Goal: Transaction & Acquisition: Obtain resource

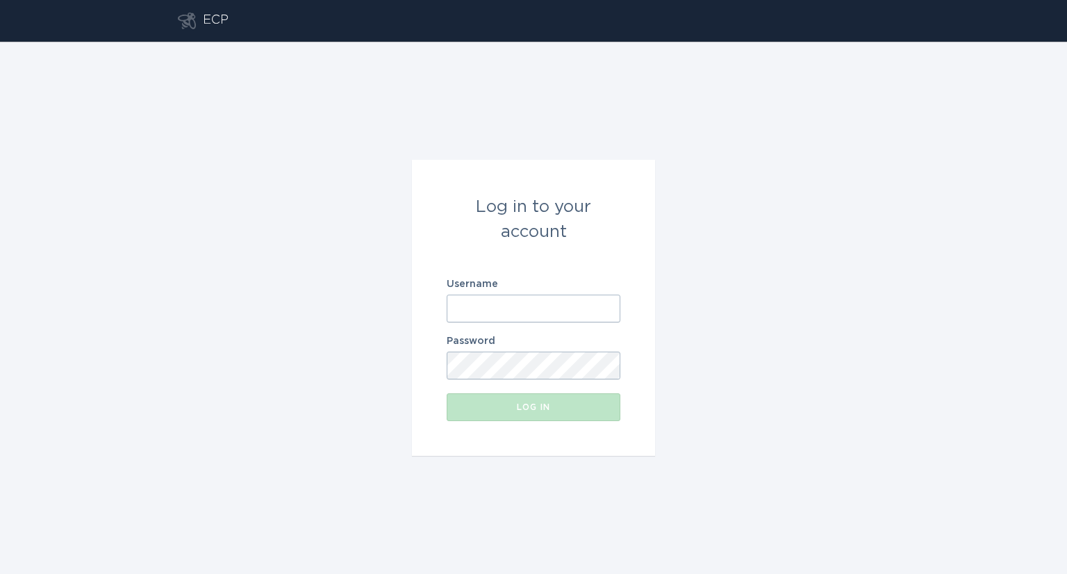
click at [533, 313] on input "Username" at bounding box center [534, 308] width 174 height 28
type input "[EMAIL_ADDRESS][DOMAIN_NAME]"
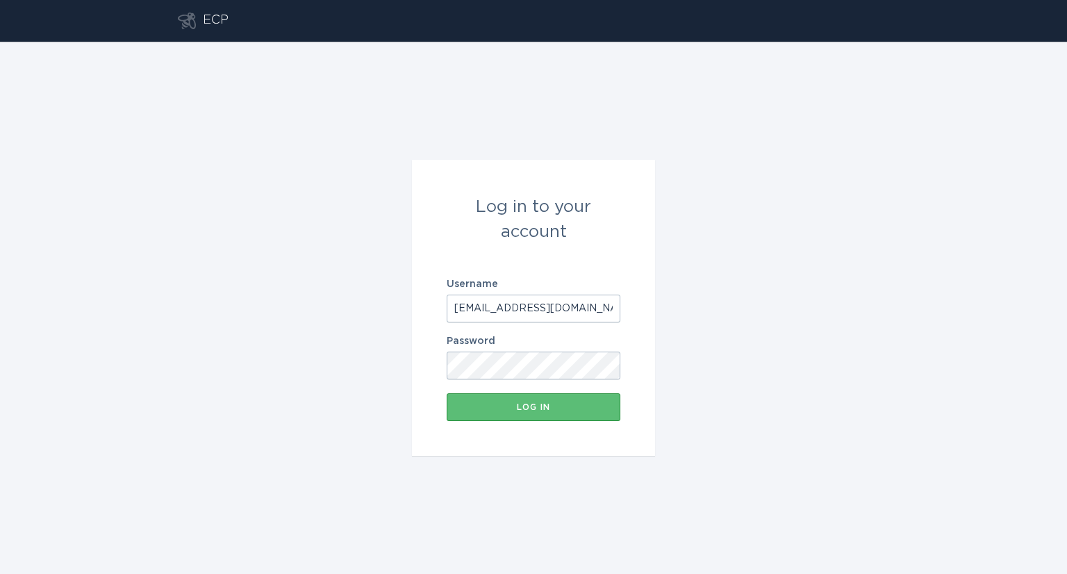
click at [447, 393] on button "Log in" at bounding box center [534, 407] width 174 height 28
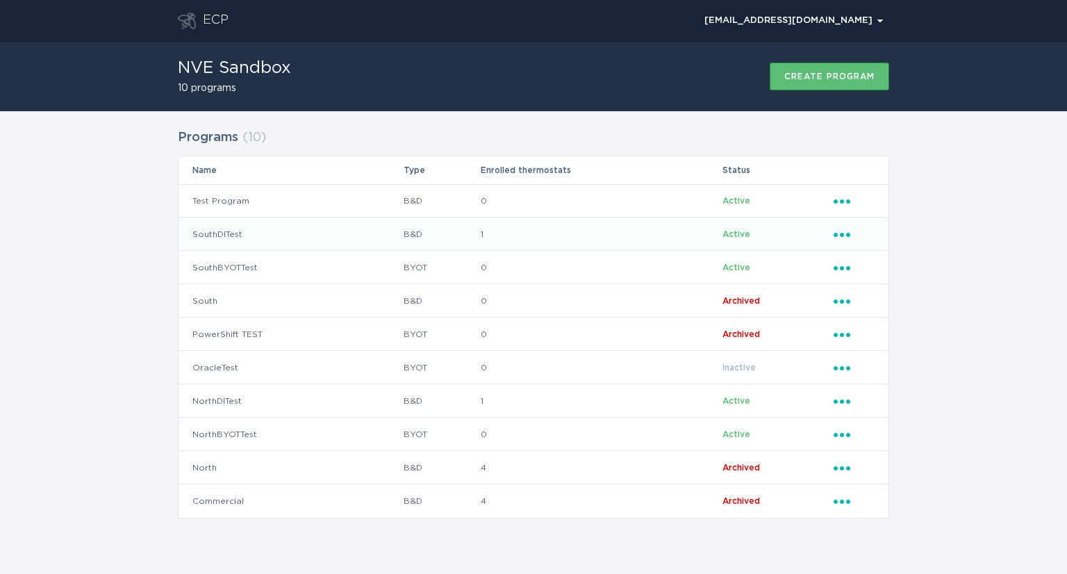
click at [217, 231] on td "SouthDITest" at bounding box center [290, 233] width 224 height 33
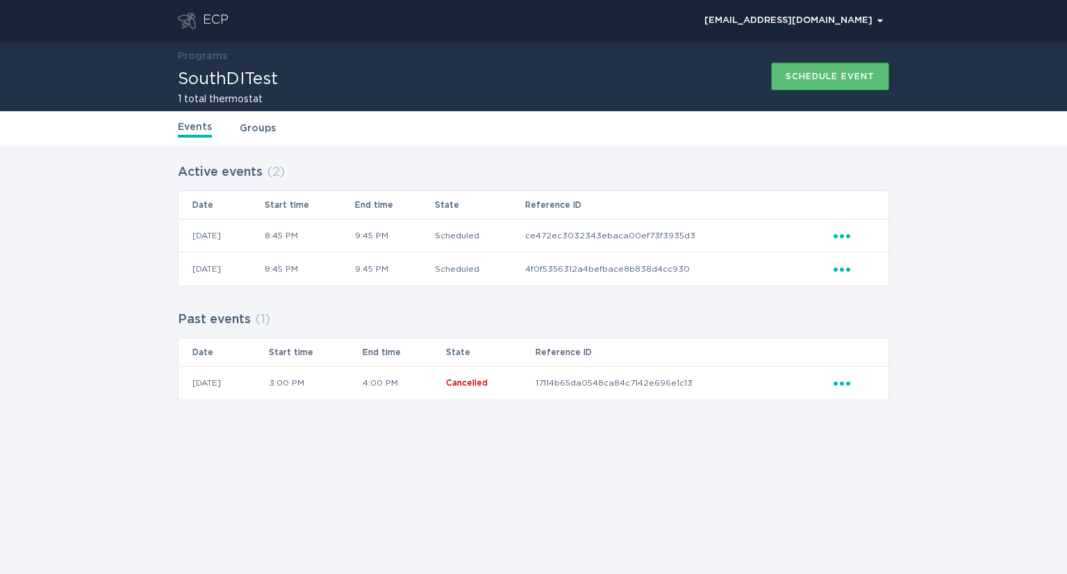
click at [249, 136] on div "Events Groups" at bounding box center [533, 128] width 711 height 35
click at [256, 128] on link "Groups" at bounding box center [258, 128] width 36 height 15
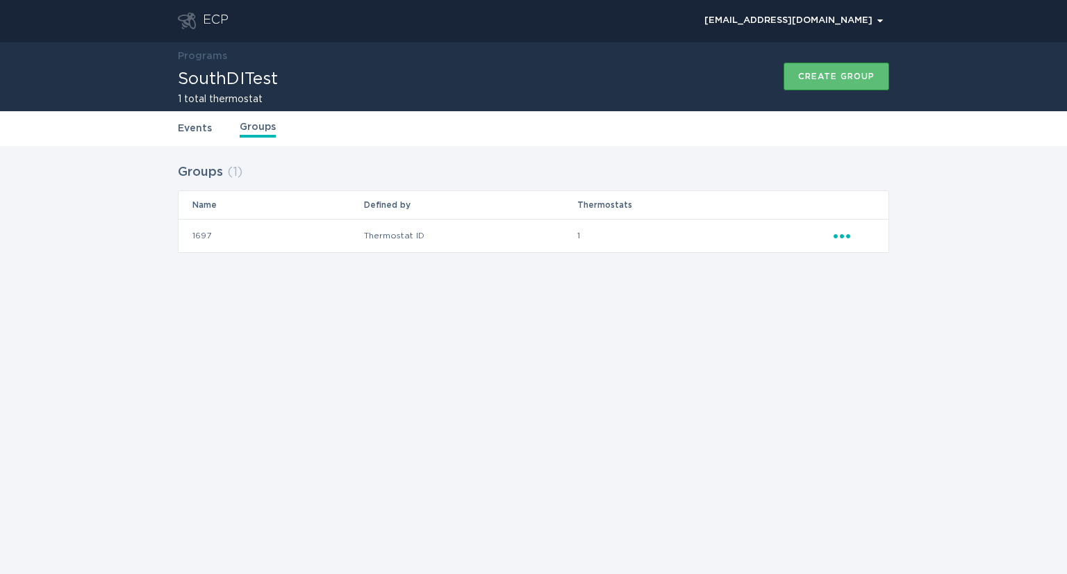
click at [847, 235] on icon "Popover menu" at bounding box center [841, 236] width 17 height 4
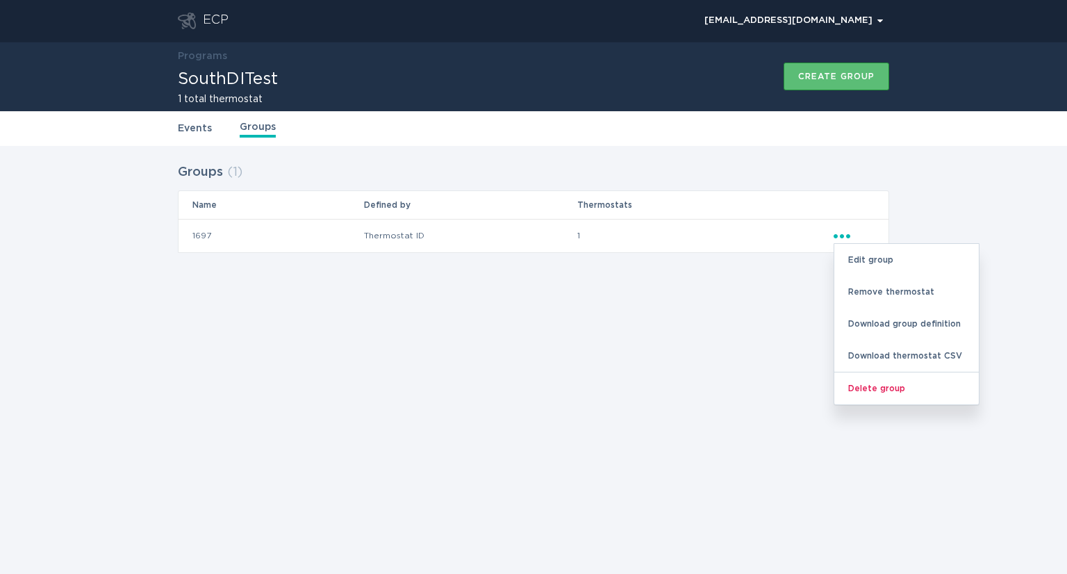
click at [926, 194] on div "Groups ( 1 ) Name Defined by Thermostats 1697 Thermostat ID 1 Ellipsis Edit gro…" at bounding box center [533, 217] width 1067 height 142
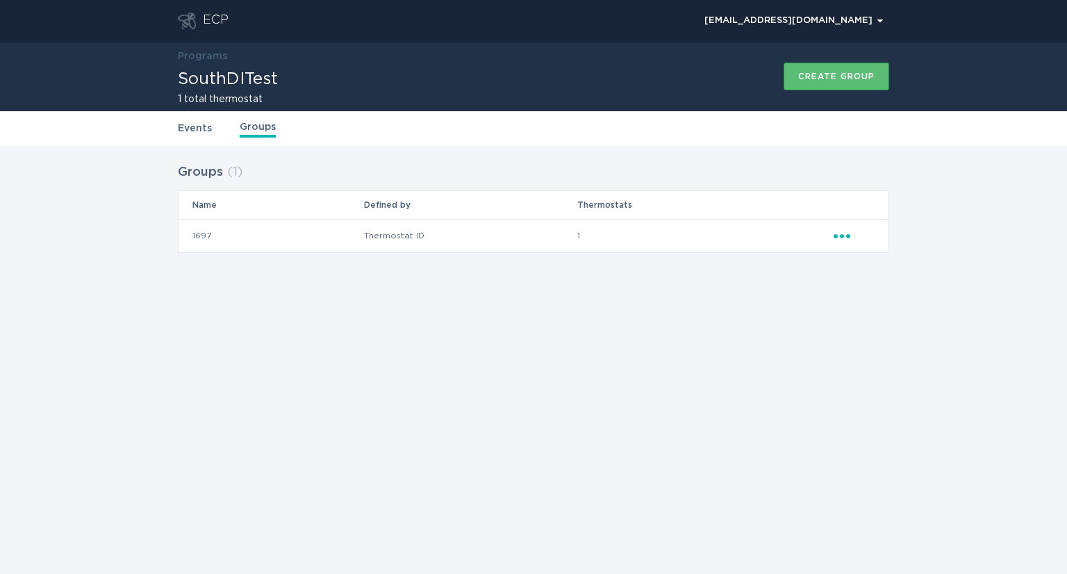
click at [838, 240] on div "Ellipsis" at bounding box center [853, 235] width 41 height 15
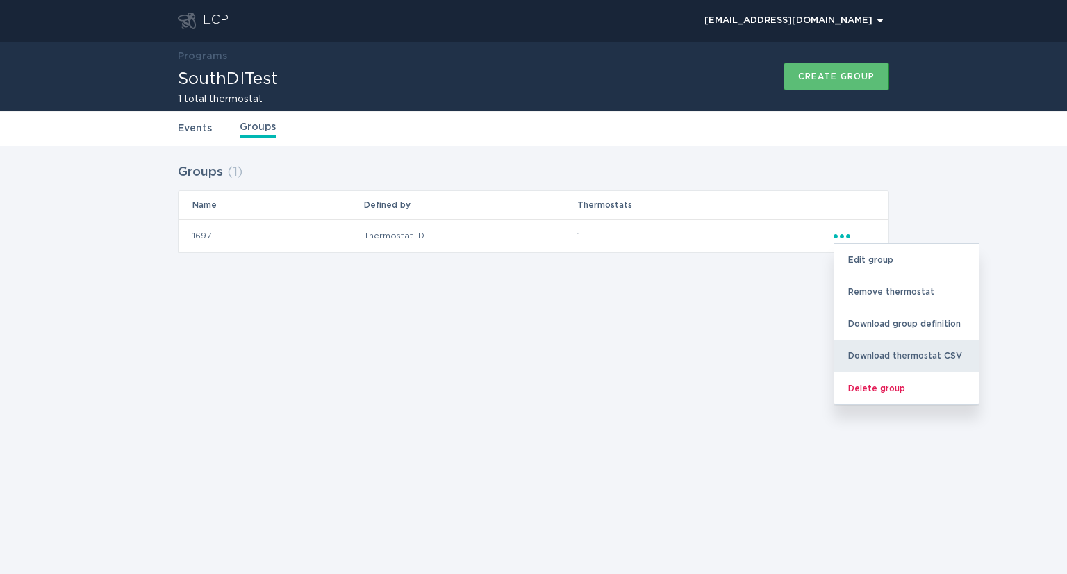
click at [883, 356] on div "Download thermostat CSV" at bounding box center [906, 356] width 144 height 32
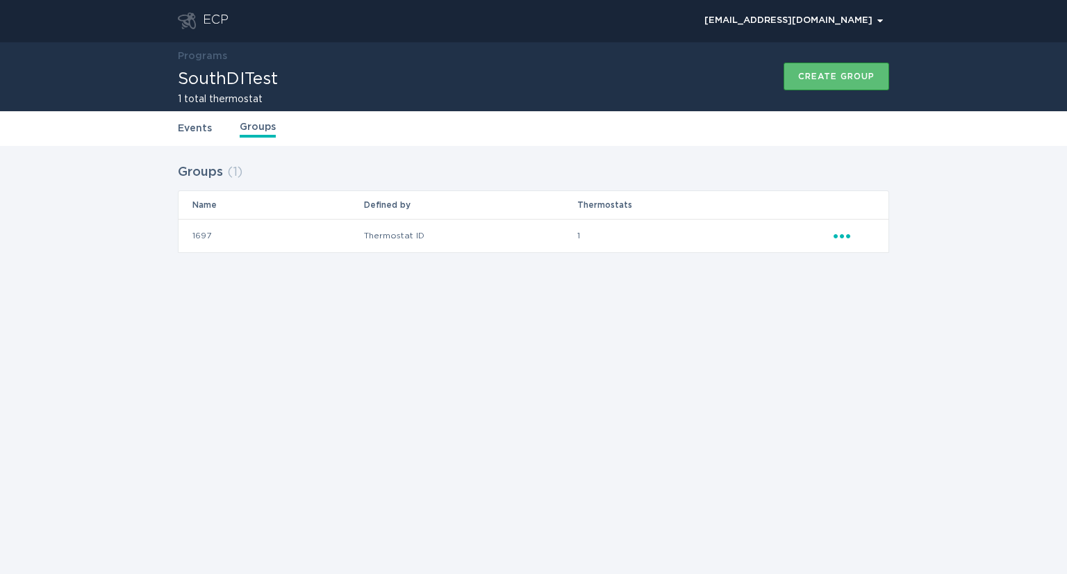
click at [803, 233] on td "1" at bounding box center [704, 235] width 256 height 33
click at [219, 17] on div "ECP" at bounding box center [216, 21] width 26 height 17
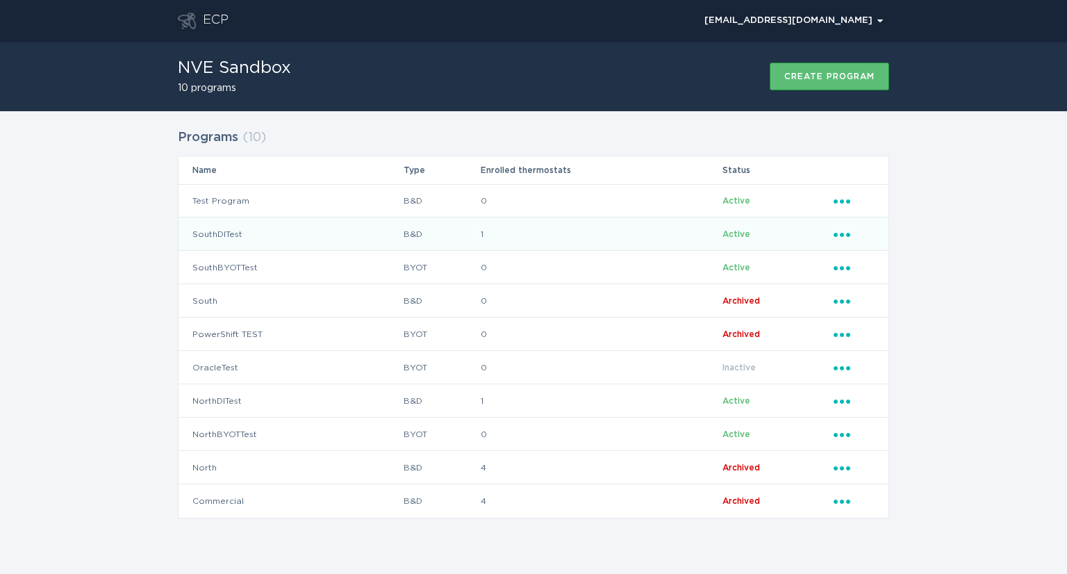
click at [224, 231] on td "SouthDITest" at bounding box center [290, 233] width 224 height 33
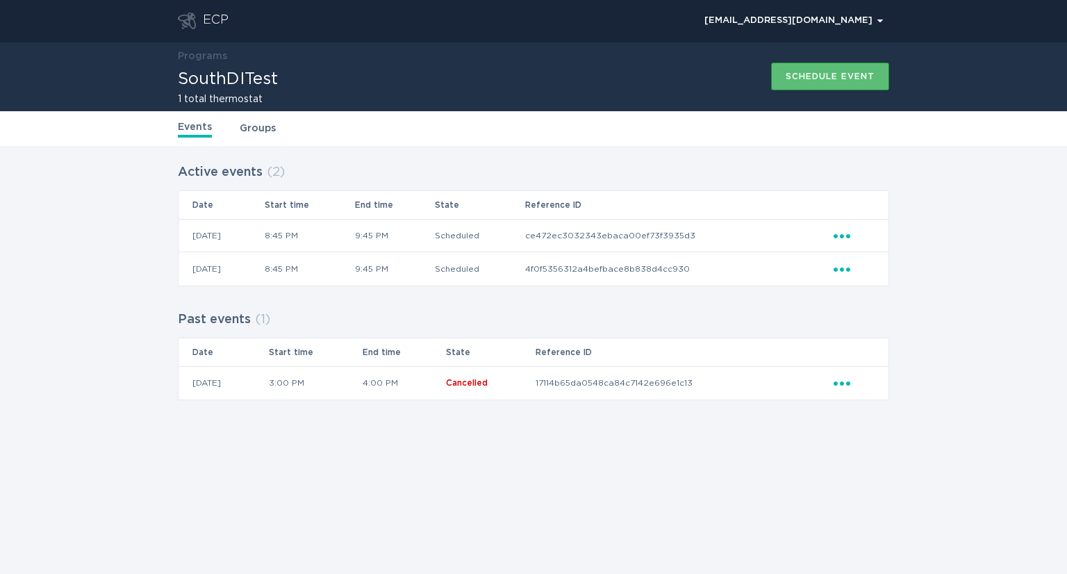
click at [929, 276] on div "Active events ( 2 ) Date Start time End time State Reference ID 15 / 10 / 2025 …" at bounding box center [533, 290] width 1067 height 289
click at [133, 253] on div "Active events ( 2 ) Date Start time End time State Reference ID 15 / 10 / 2025 …" at bounding box center [533, 290] width 1067 height 289
click at [244, 131] on link "Groups" at bounding box center [258, 128] width 36 height 15
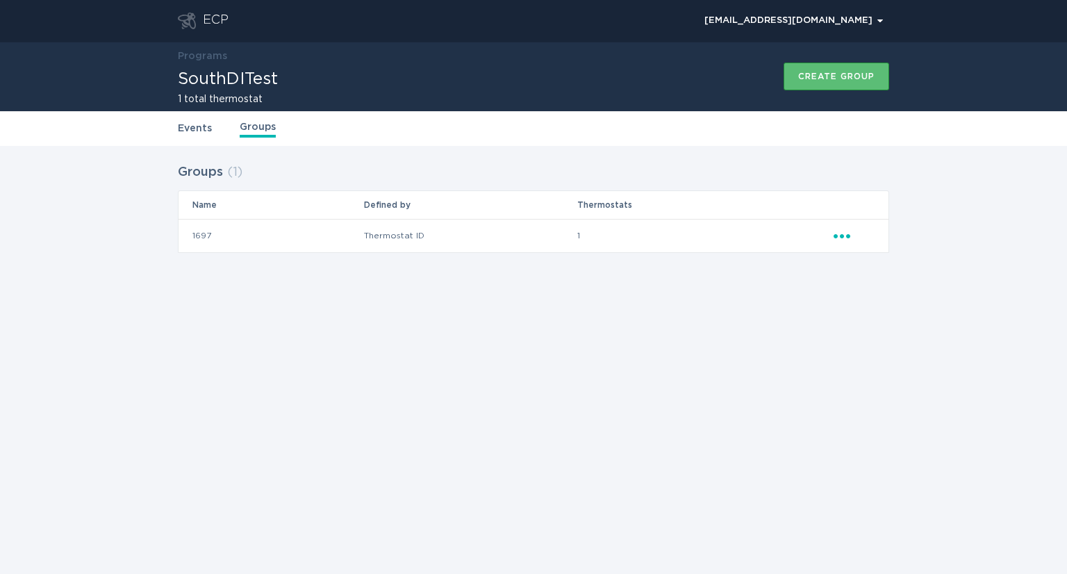
click at [848, 238] on icon "Ellipsis" at bounding box center [842, 234] width 19 height 12
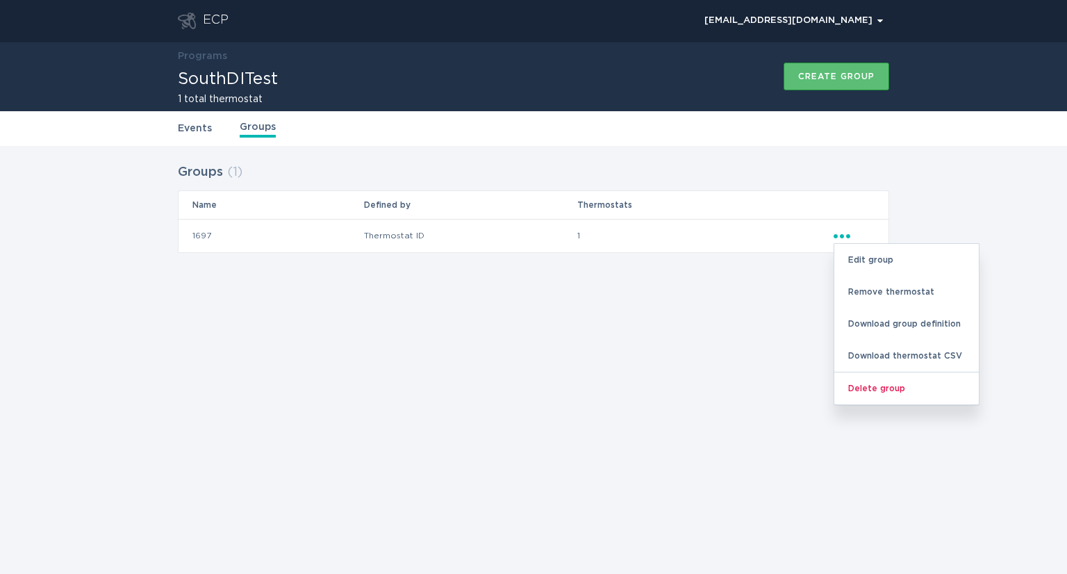
click at [613, 269] on div "Groups ( 1 ) Name Defined by Thermostats 1697 Thermostat ID 1 Ellipsis Edit gro…" at bounding box center [533, 217] width 711 height 114
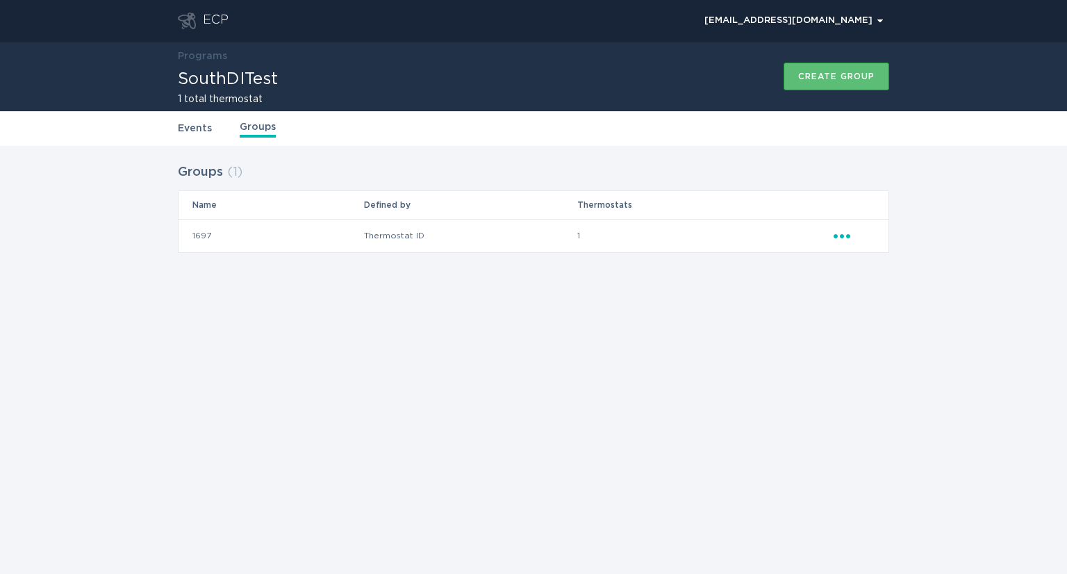
click at [208, 29] on header "ECP demandresponseopstest@gmail.com Chevron" at bounding box center [533, 21] width 711 height 42
click at [214, 24] on div "ECP" at bounding box center [216, 21] width 26 height 17
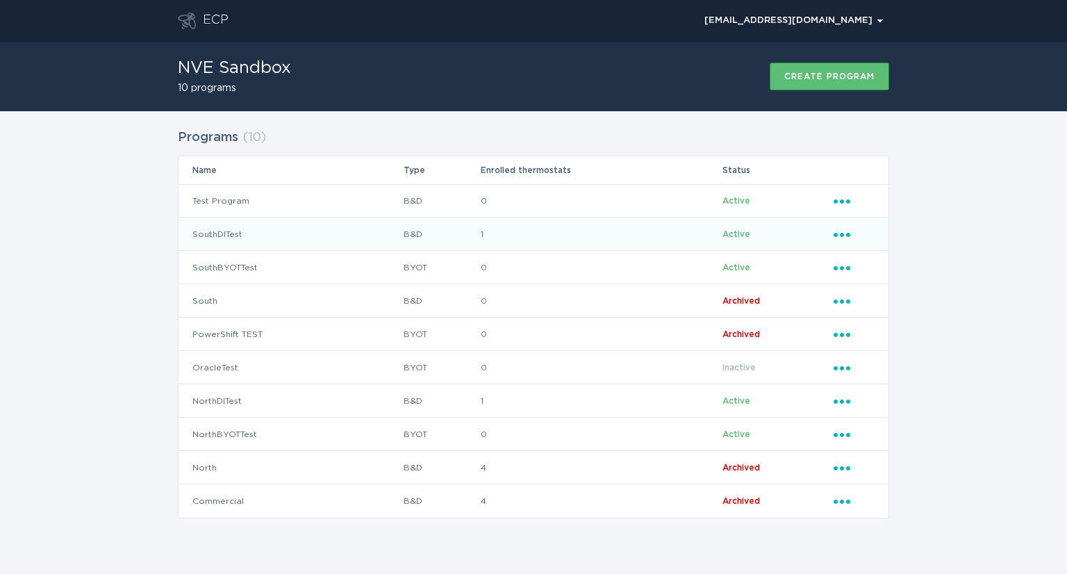
click at [222, 231] on td "SouthDITest" at bounding box center [290, 233] width 224 height 33
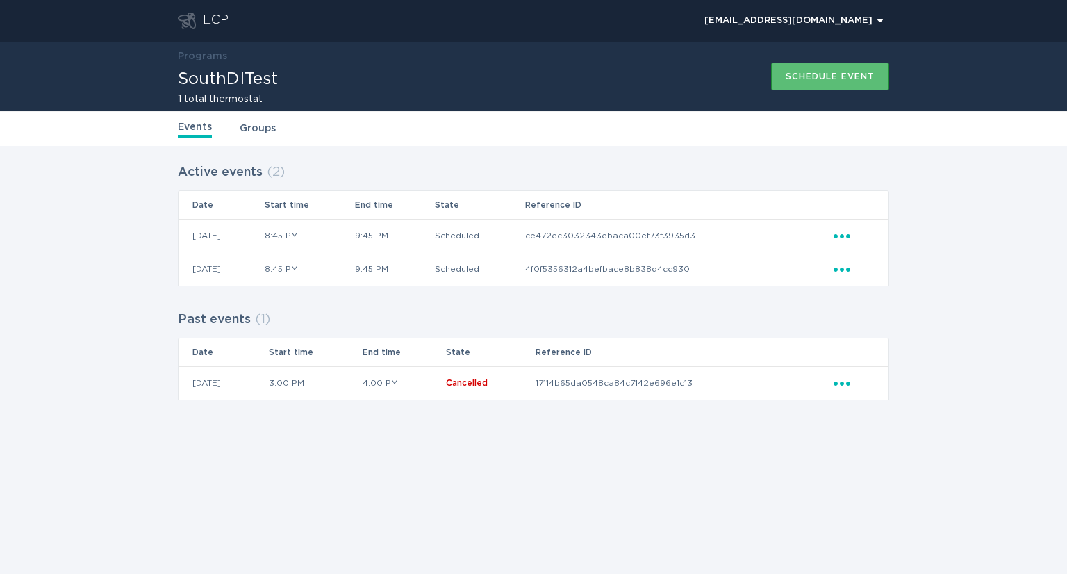
click at [269, 119] on div "Events Groups" at bounding box center [533, 128] width 711 height 35
click at [259, 127] on link "Groups" at bounding box center [258, 128] width 36 height 15
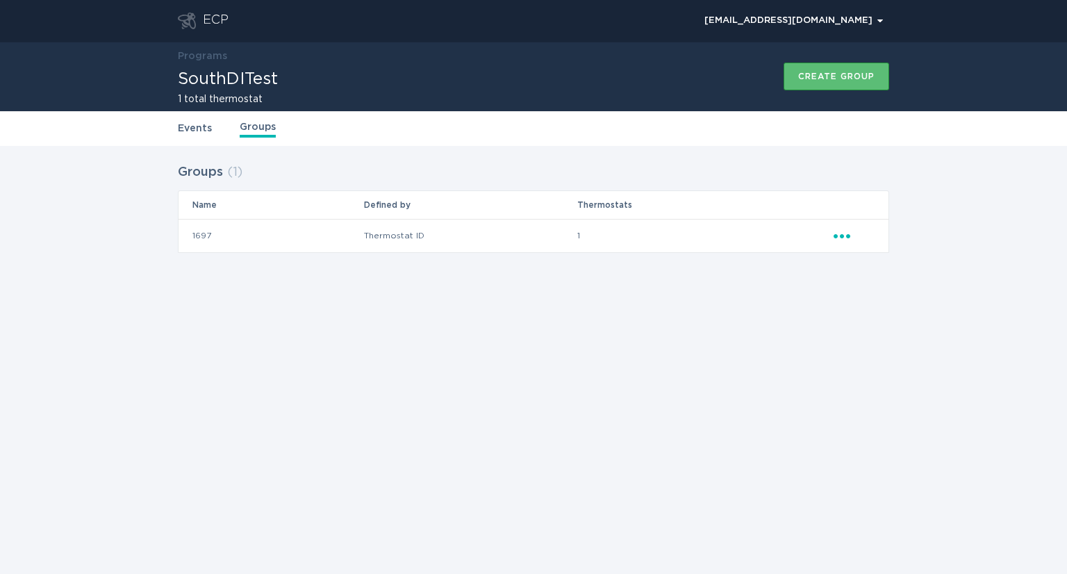
click at [833, 233] on icon "Ellipsis" at bounding box center [842, 234] width 19 height 12
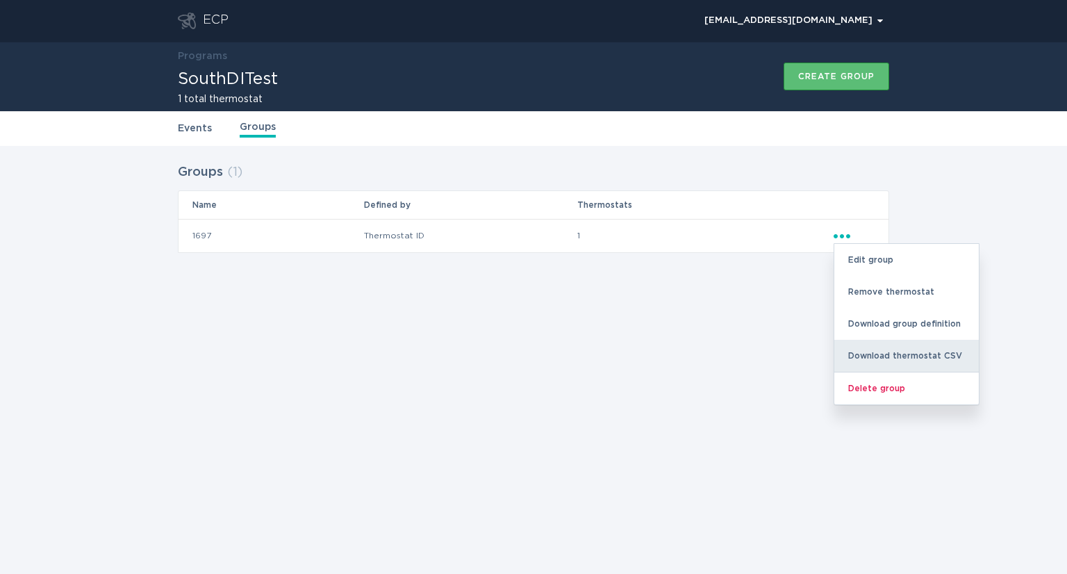
click at [901, 349] on div "Download thermostat CSV" at bounding box center [906, 356] width 144 height 32
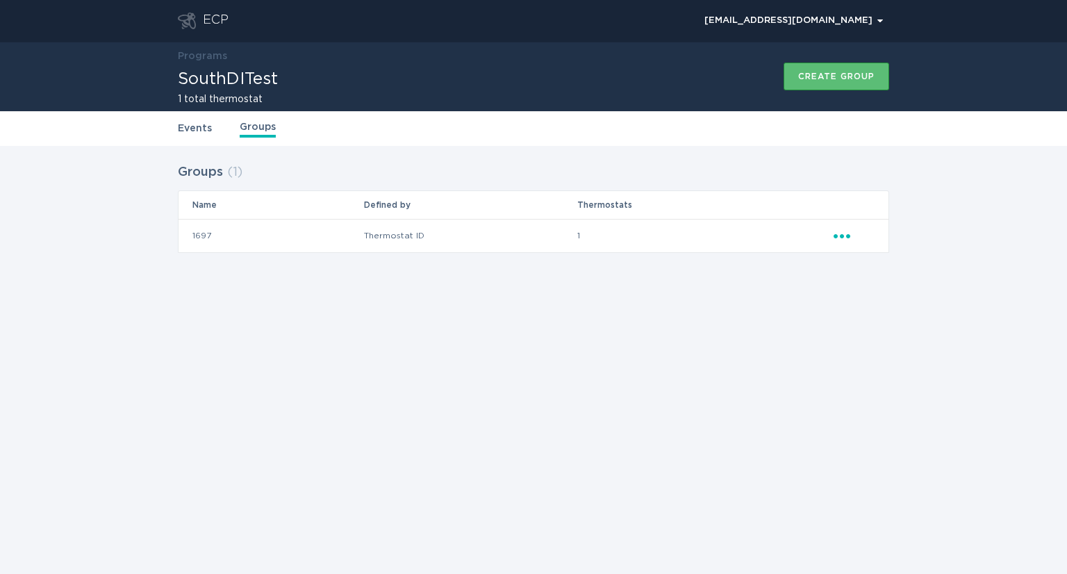
click at [211, 16] on div "ECP" at bounding box center [216, 21] width 26 height 17
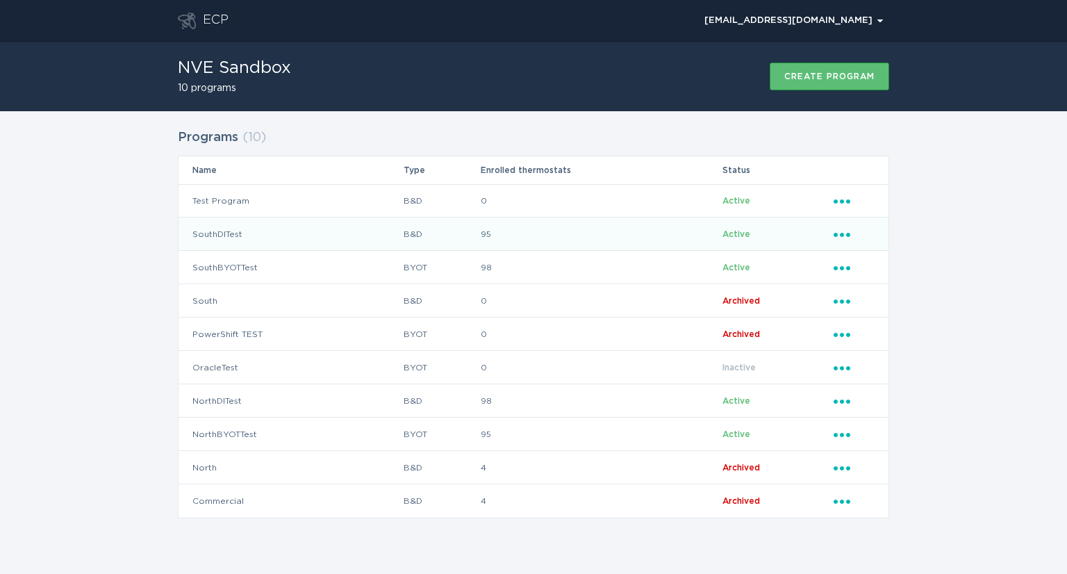
click at [222, 231] on td "SouthDITest" at bounding box center [290, 233] width 224 height 33
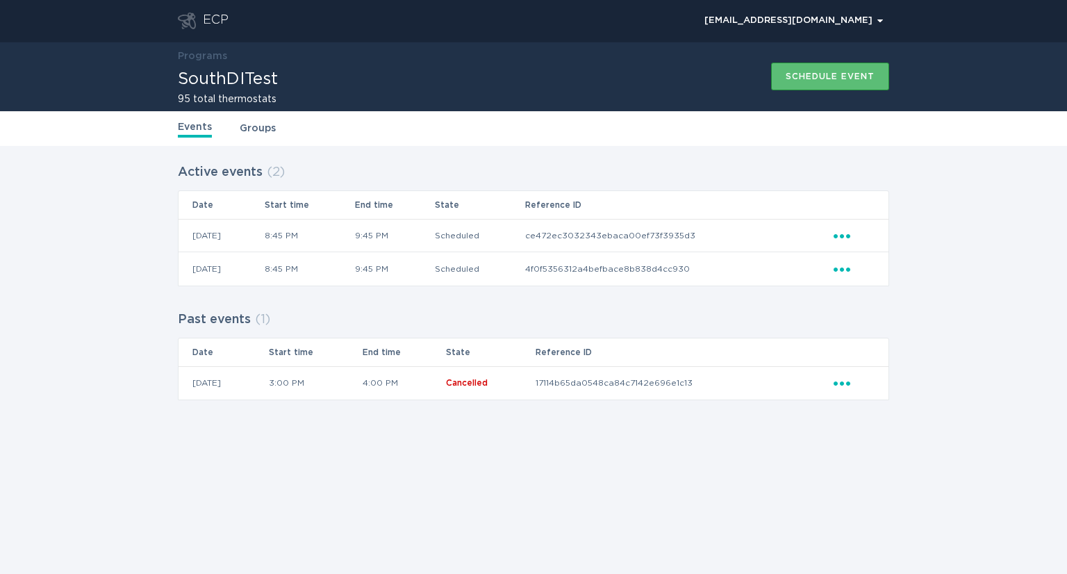
click at [258, 119] on div "Events Groups" at bounding box center [533, 128] width 711 height 35
click at [257, 122] on link "Groups" at bounding box center [258, 128] width 36 height 15
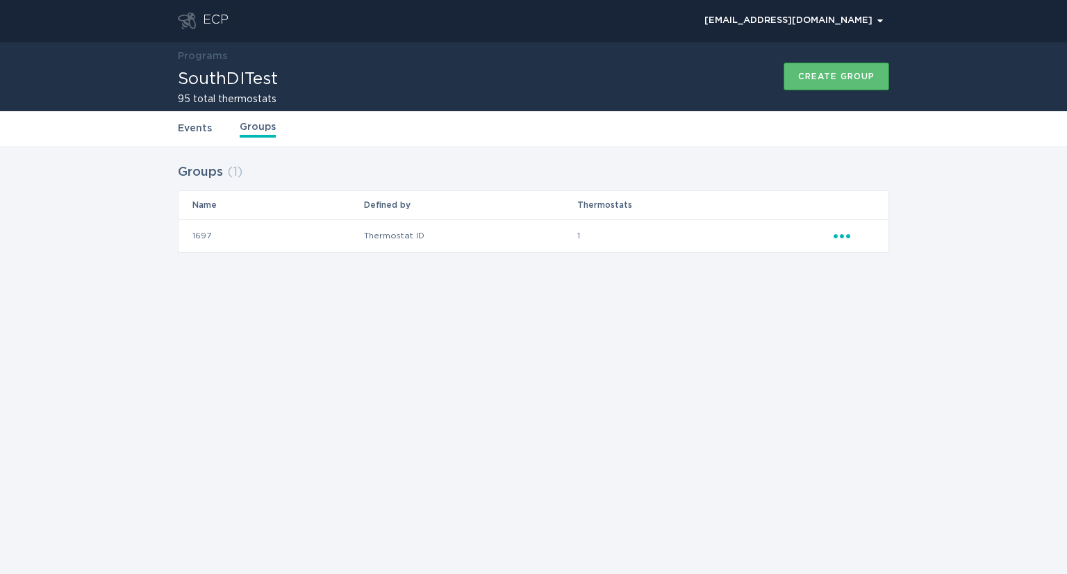
click at [194, 126] on link "Events" at bounding box center [195, 128] width 34 height 15
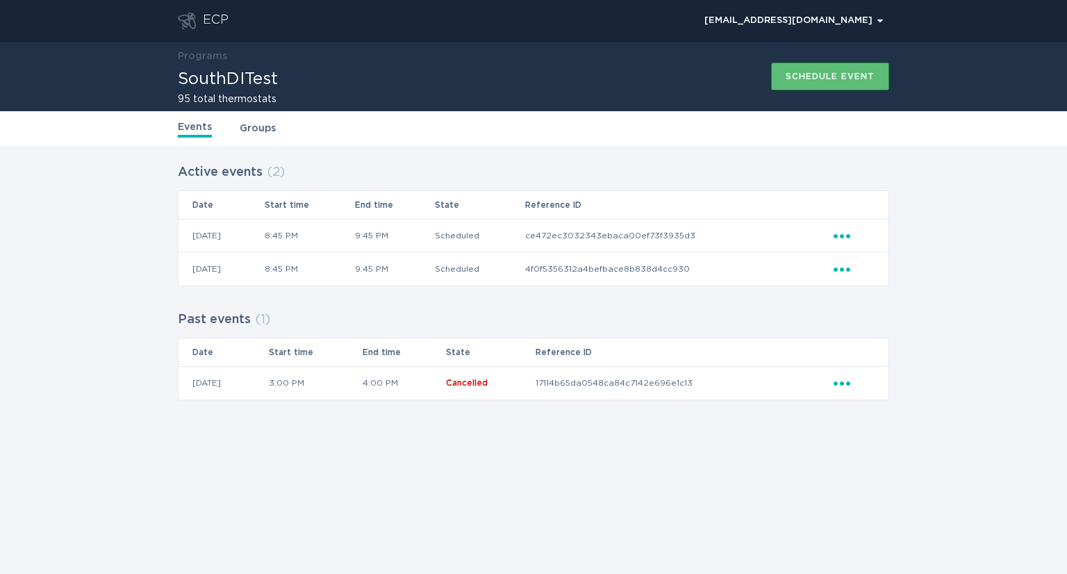
click at [242, 128] on link "Groups" at bounding box center [258, 128] width 36 height 15
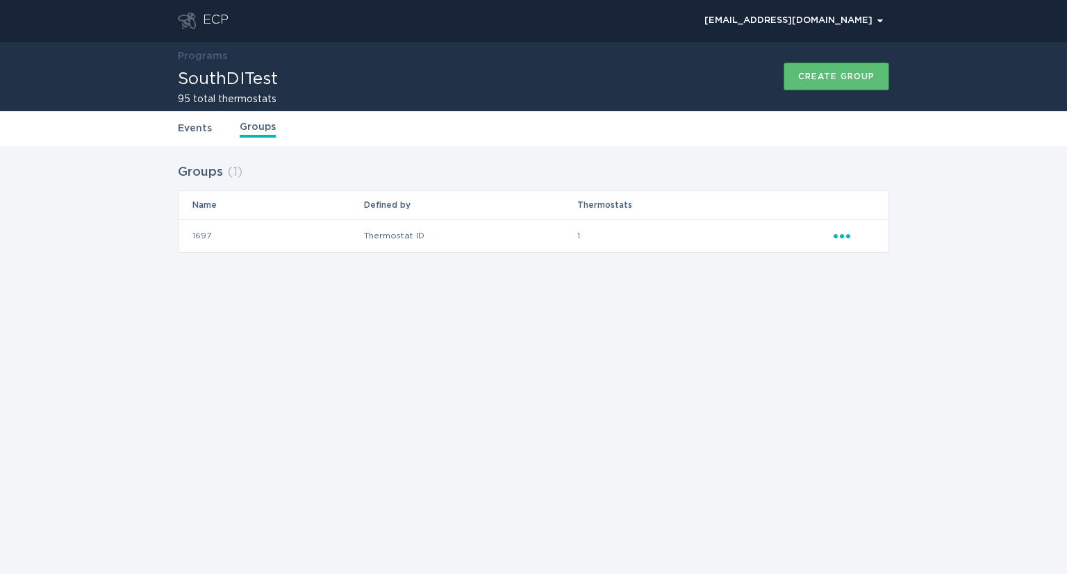
click at [225, 17] on div "ECP" at bounding box center [216, 21] width 26 height 17
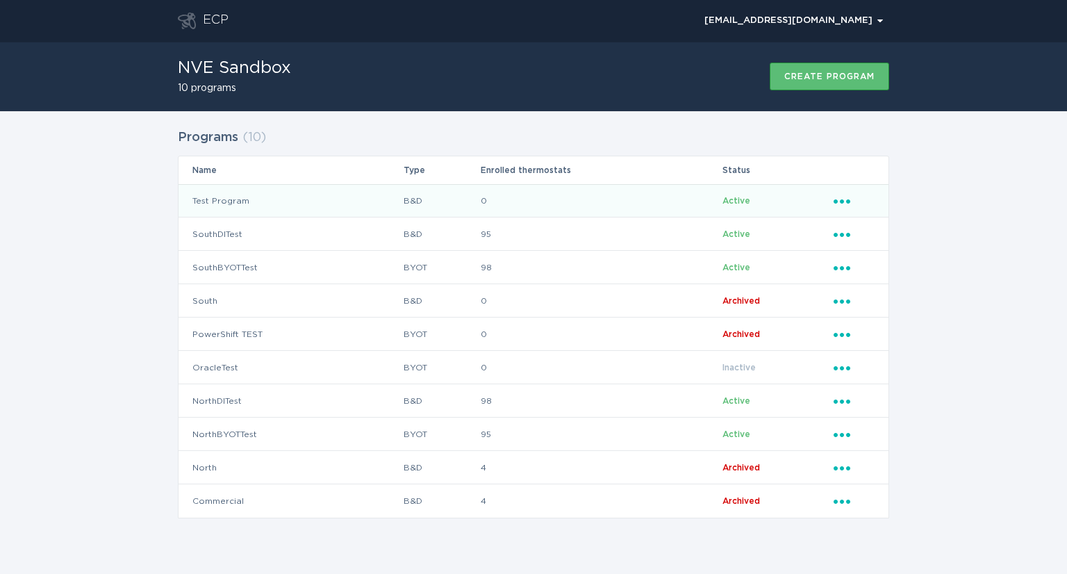
click at [222, 199] on td "Test Program" at bounding box center [290, 200] width 224 height 33
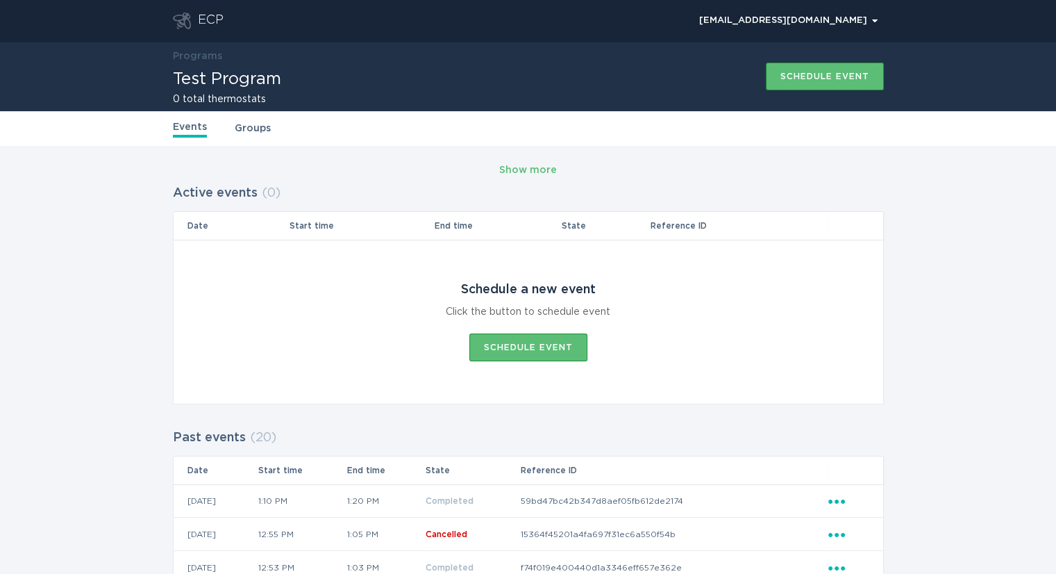
click at [206, 26] on div "ECP" at bounding box center [211, 21] width 26 height 17
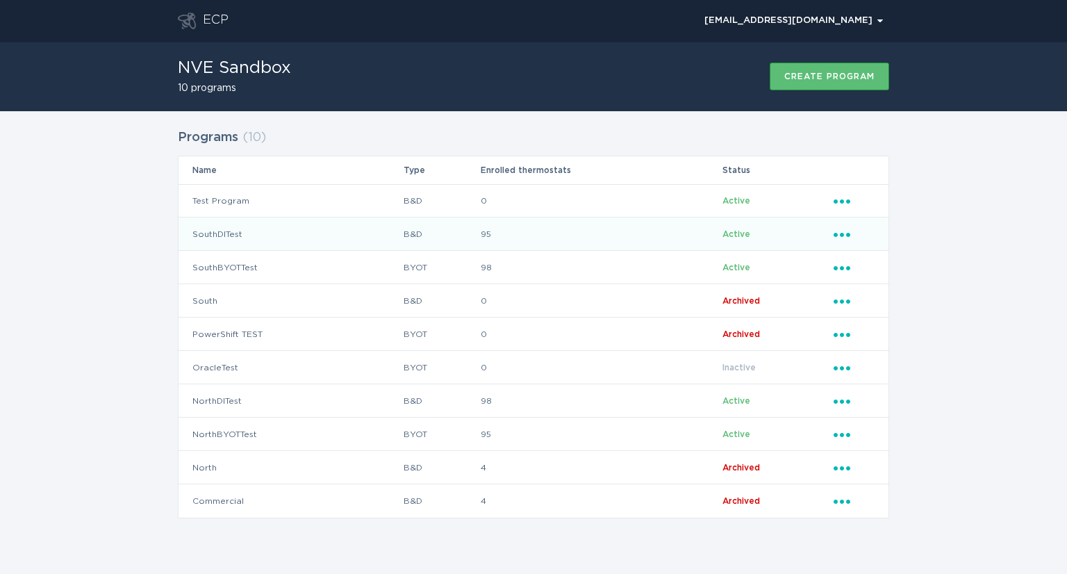
click at [843, 232] on icon "Ellipsis" at bounding box center [842, 232] width 19 height 12
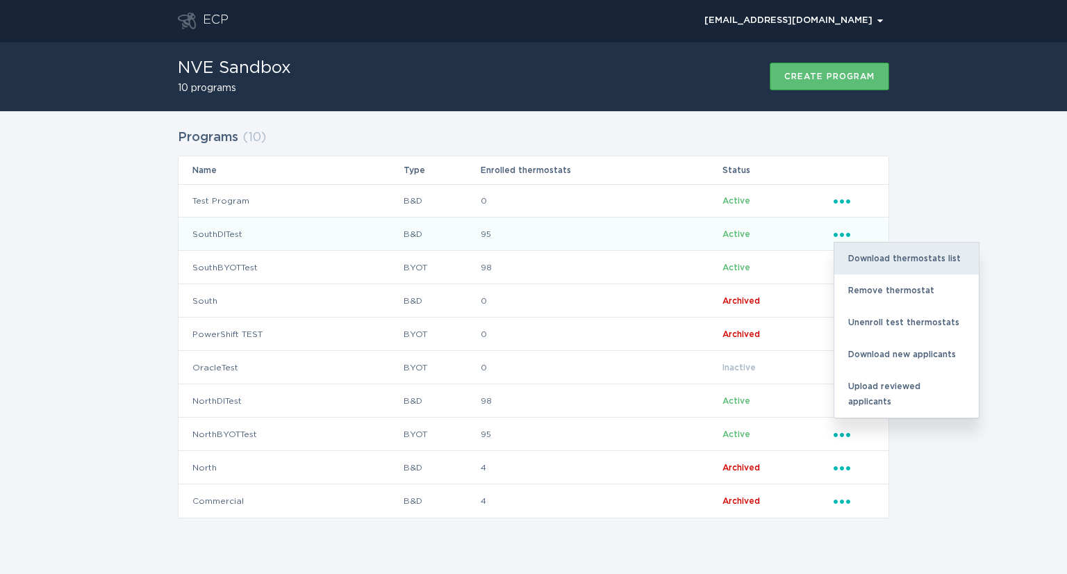
click at [955, 260] on div "Download thermostats list" at bounding box center [906, 258] width 144 height 32
